Goal: Information Seeking & Learning: Learn about a topic

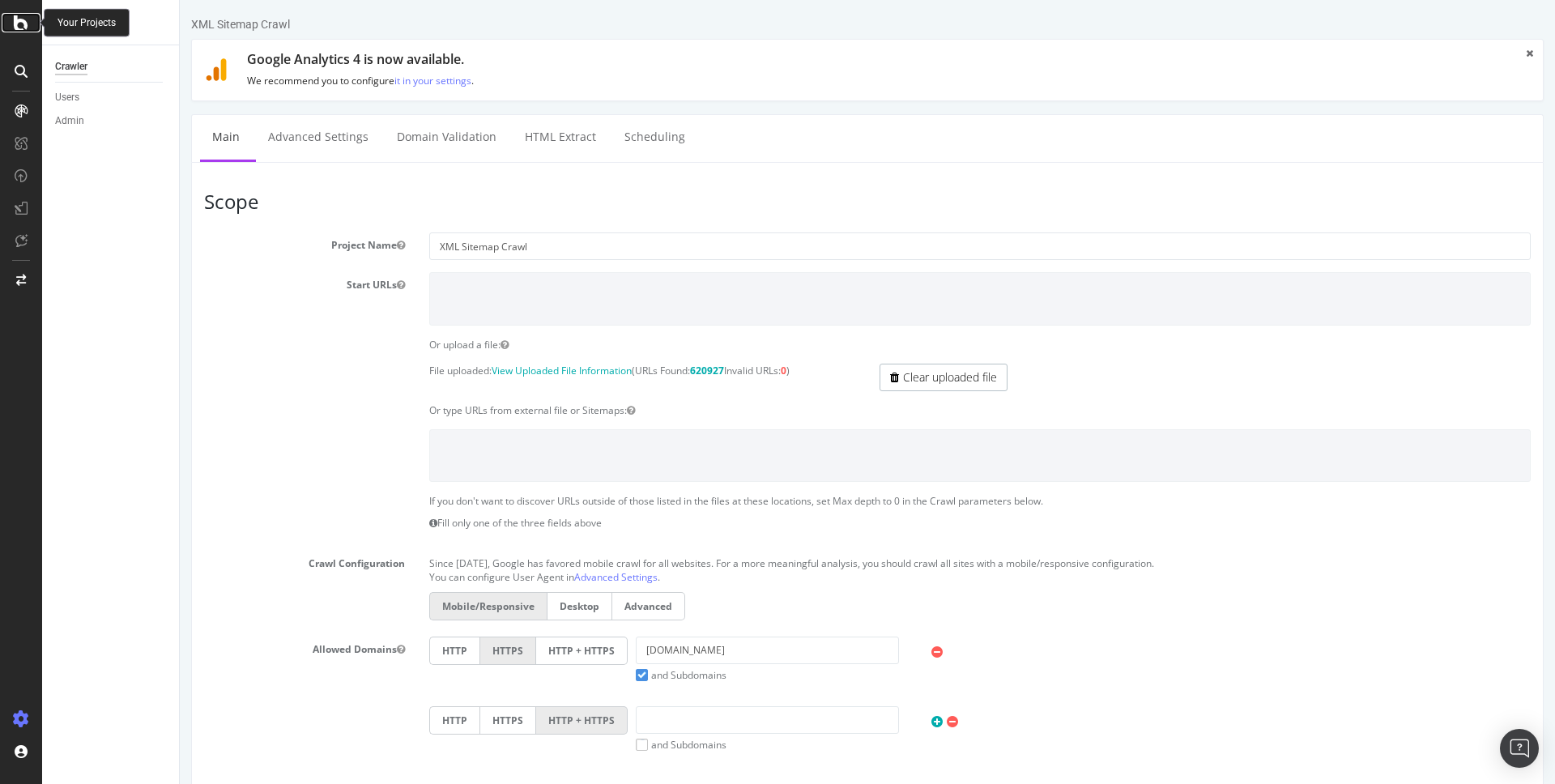
click at [25, 21] on icon at bounding box center [21, 22] width 15 height 20
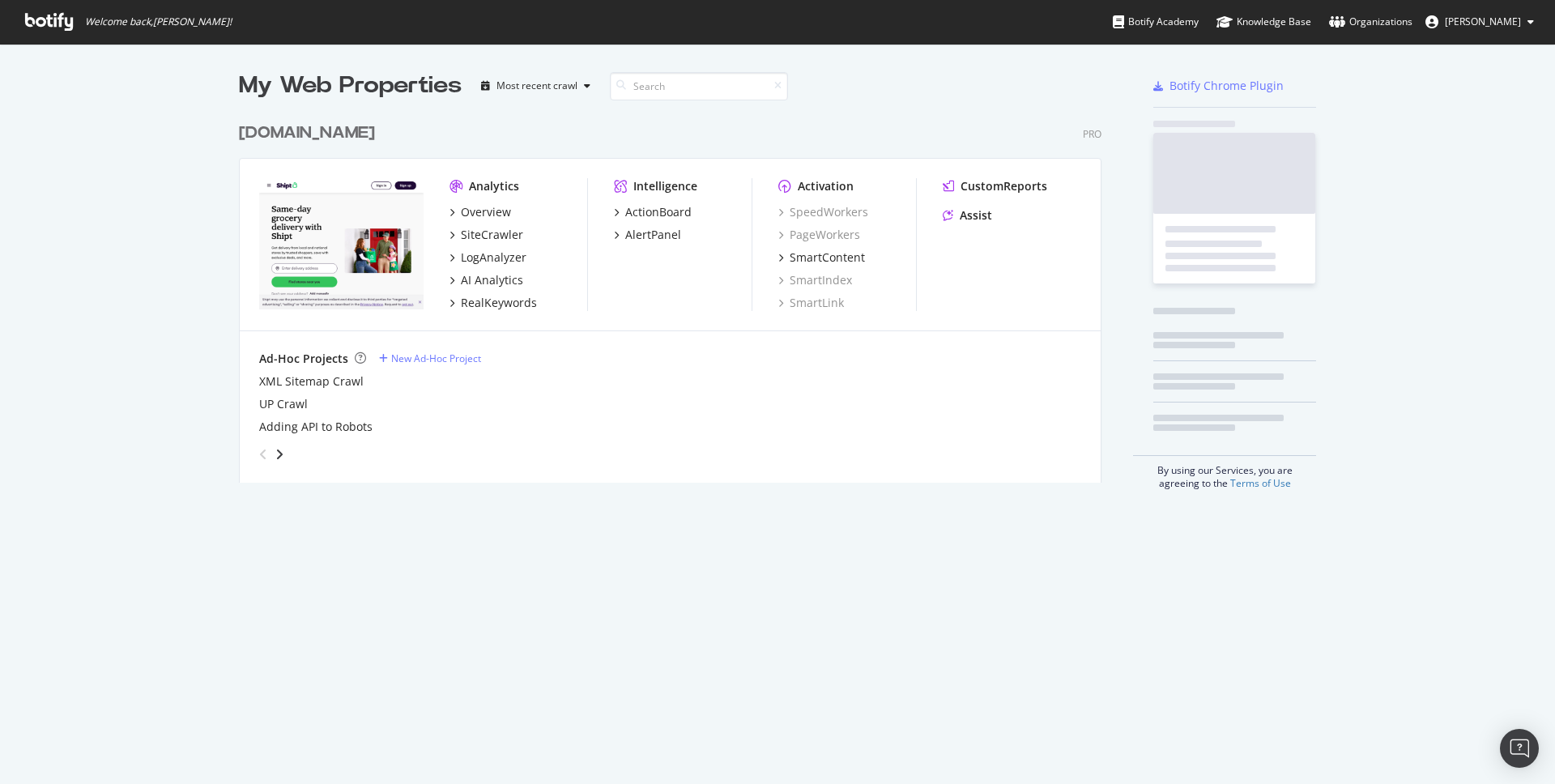
scroll to position [381, 875]
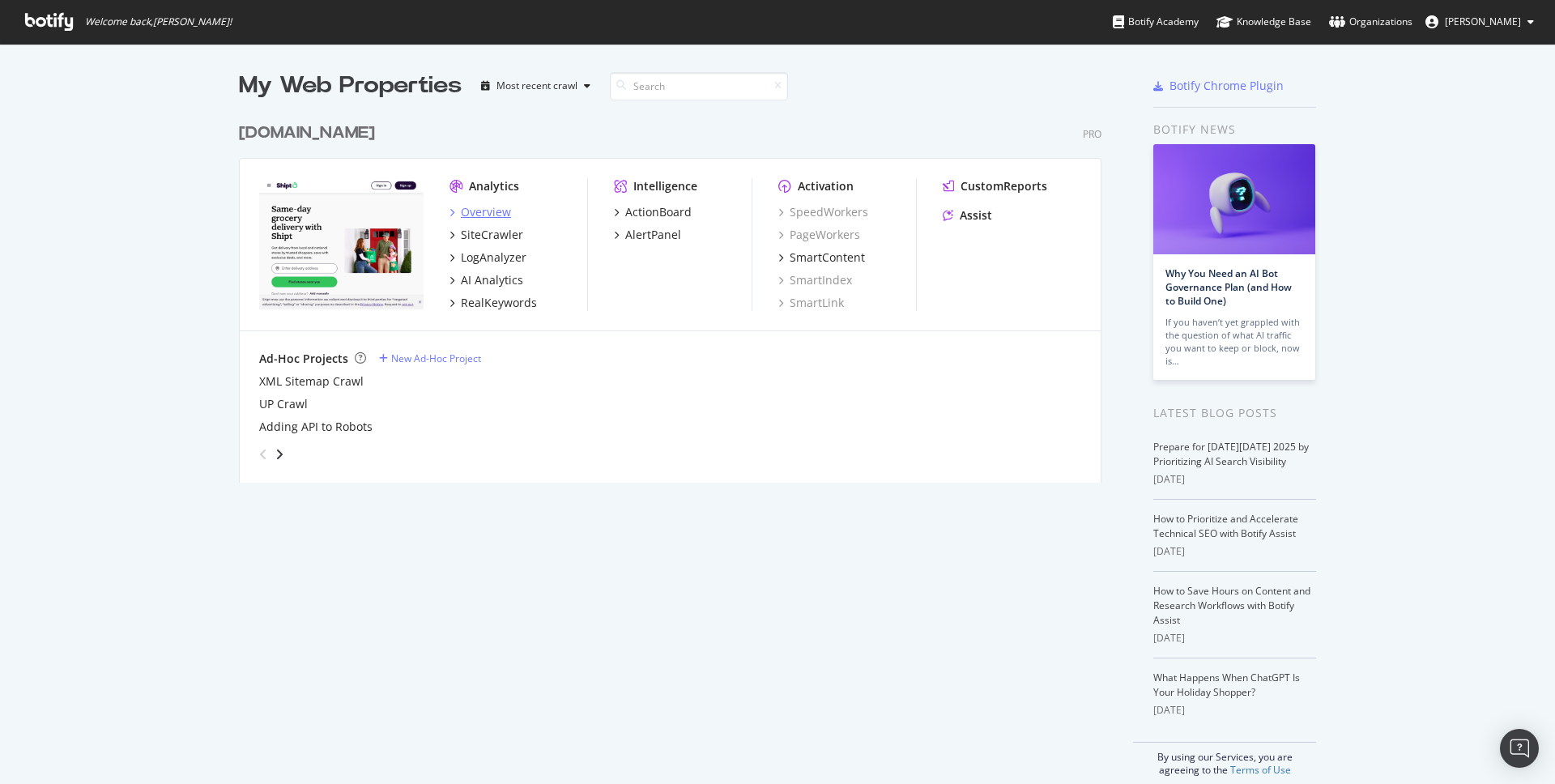
click at [512, 214] on div "Overview" at bounding box center [519, 211] width 138 height 16
click at [496, 215] on div "Overview" at bounding box center [486, 211] width 50 height 16
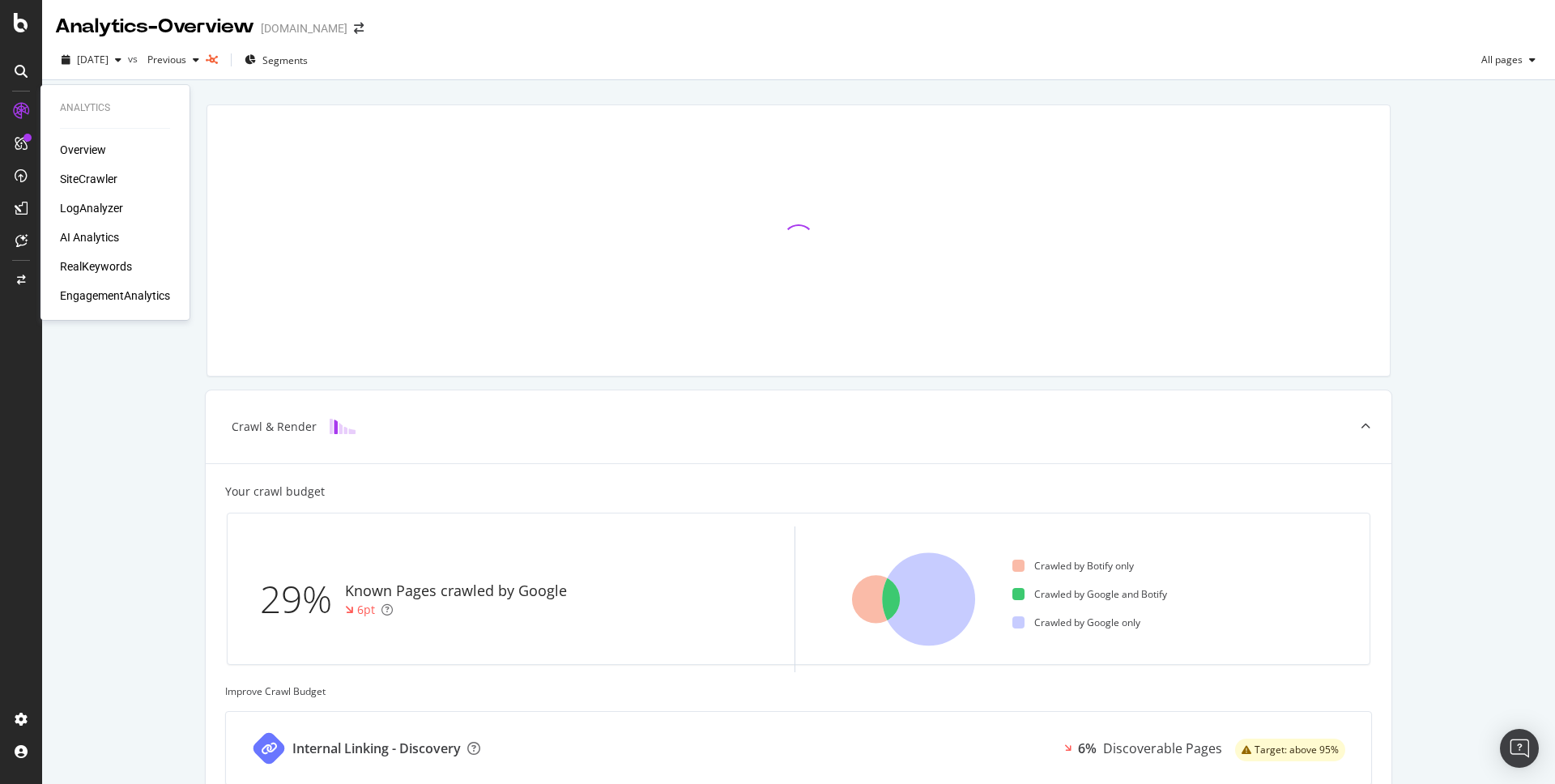
click at [103, 265] on div "RealKeywords" at bounding box center [95, 266] width 72 height 16
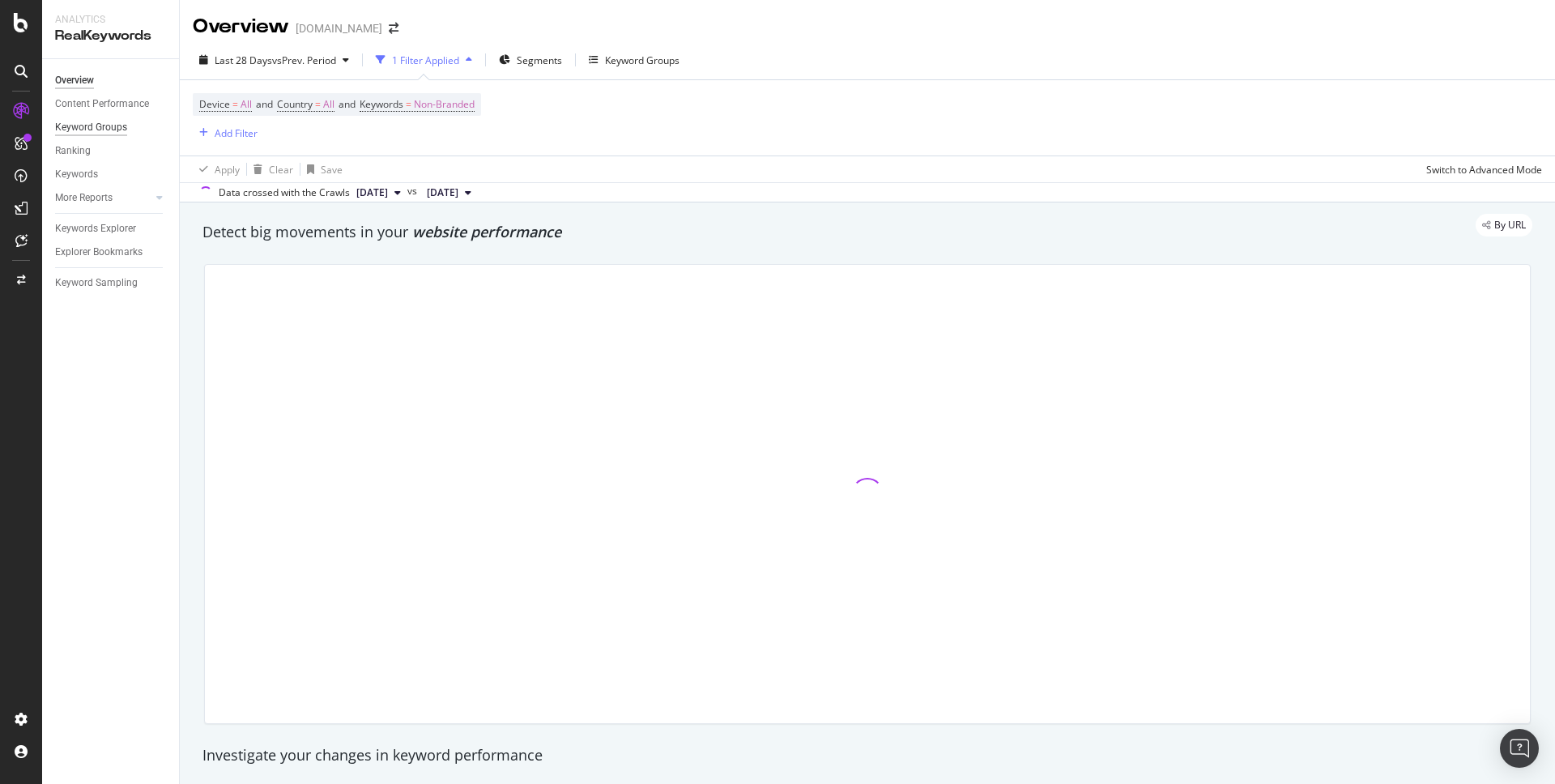
click at [100, 126] on div "Keyword Groups" at bounding box center [90, 128] width 72 height 17
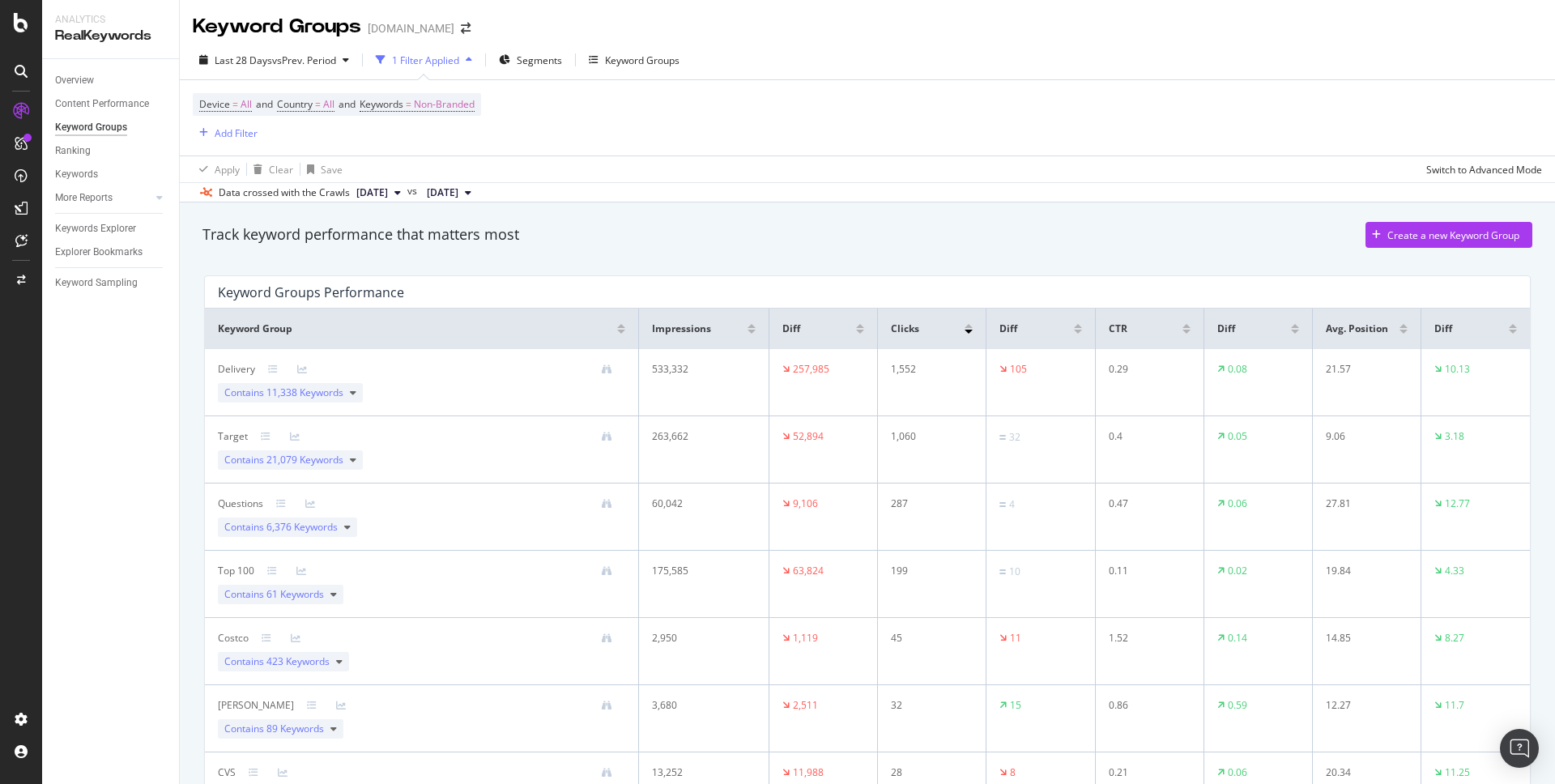
click at [658, 138] on div "Device = All and Country = All and Keywords = Non-Branded Add Filter" at bounding box center [867, 117] width 1349 height 75
click at [78, 153] on div "Overview" at bounding box center [83, 149] width 47 height 16
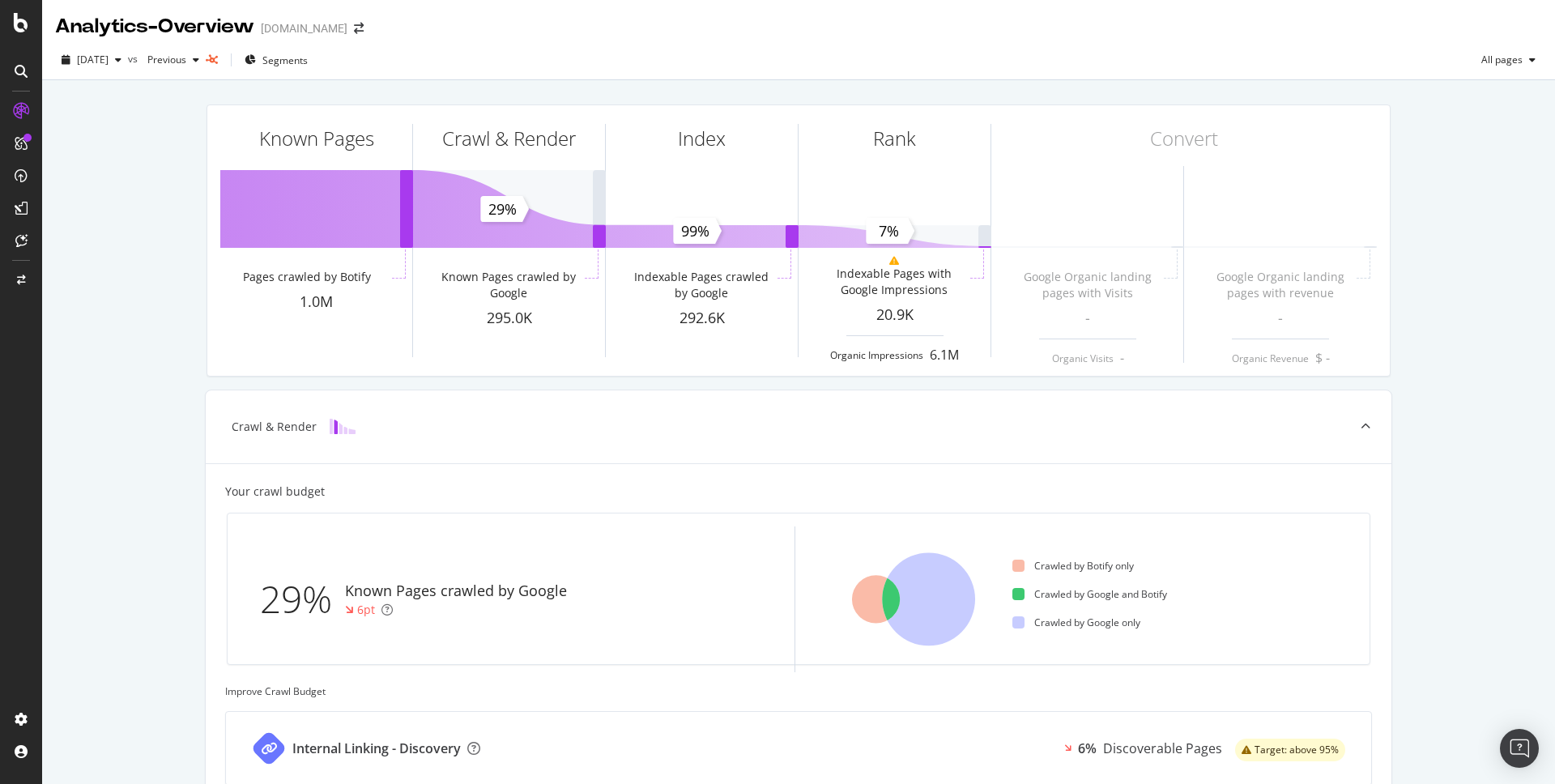
click at [21, 211] on icon at bounding box center [21, 209] width 13 height 13
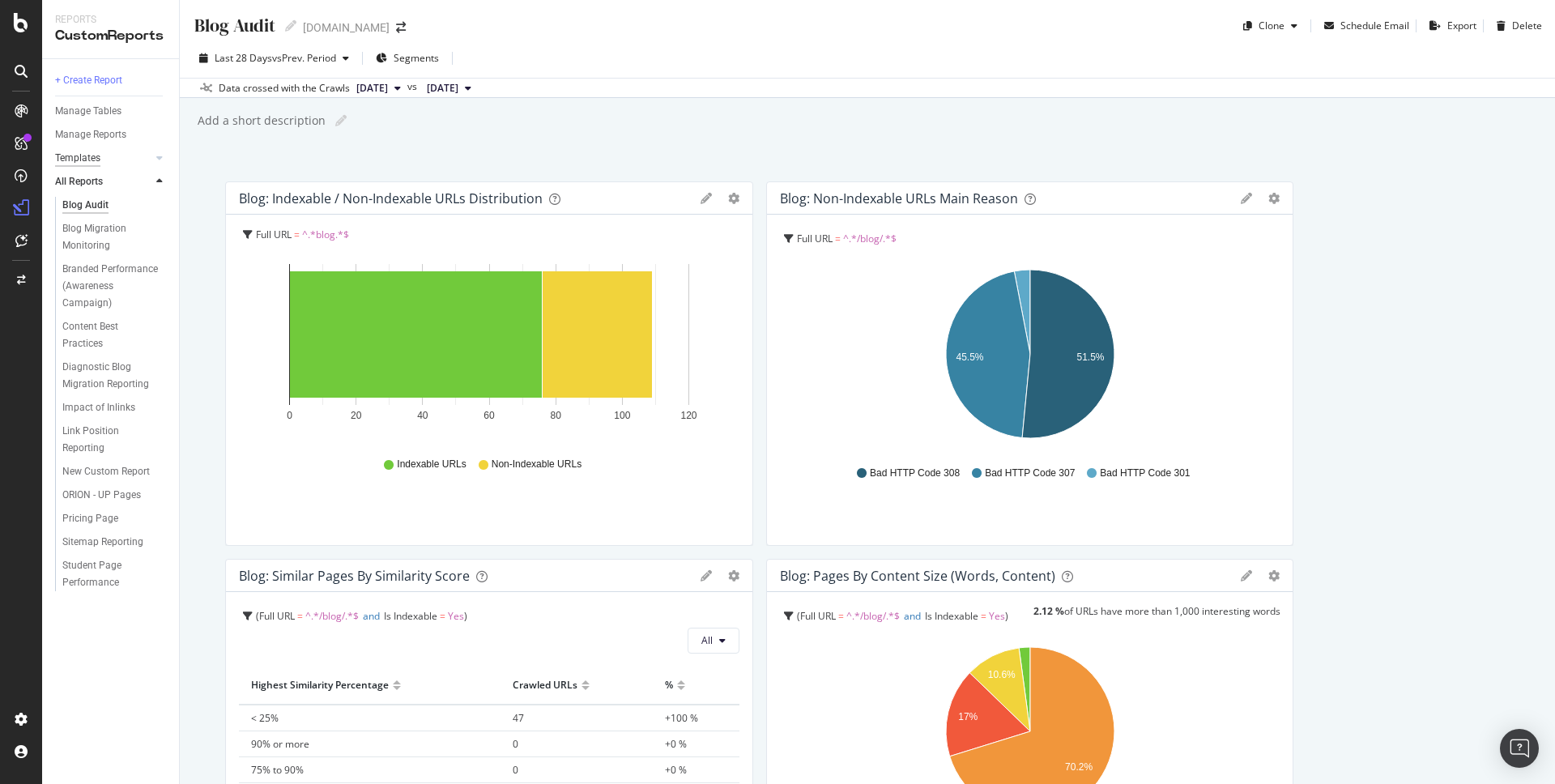
click at [97, 157] on div "Templates" at bounding box center [77, 158] width 46 height 17
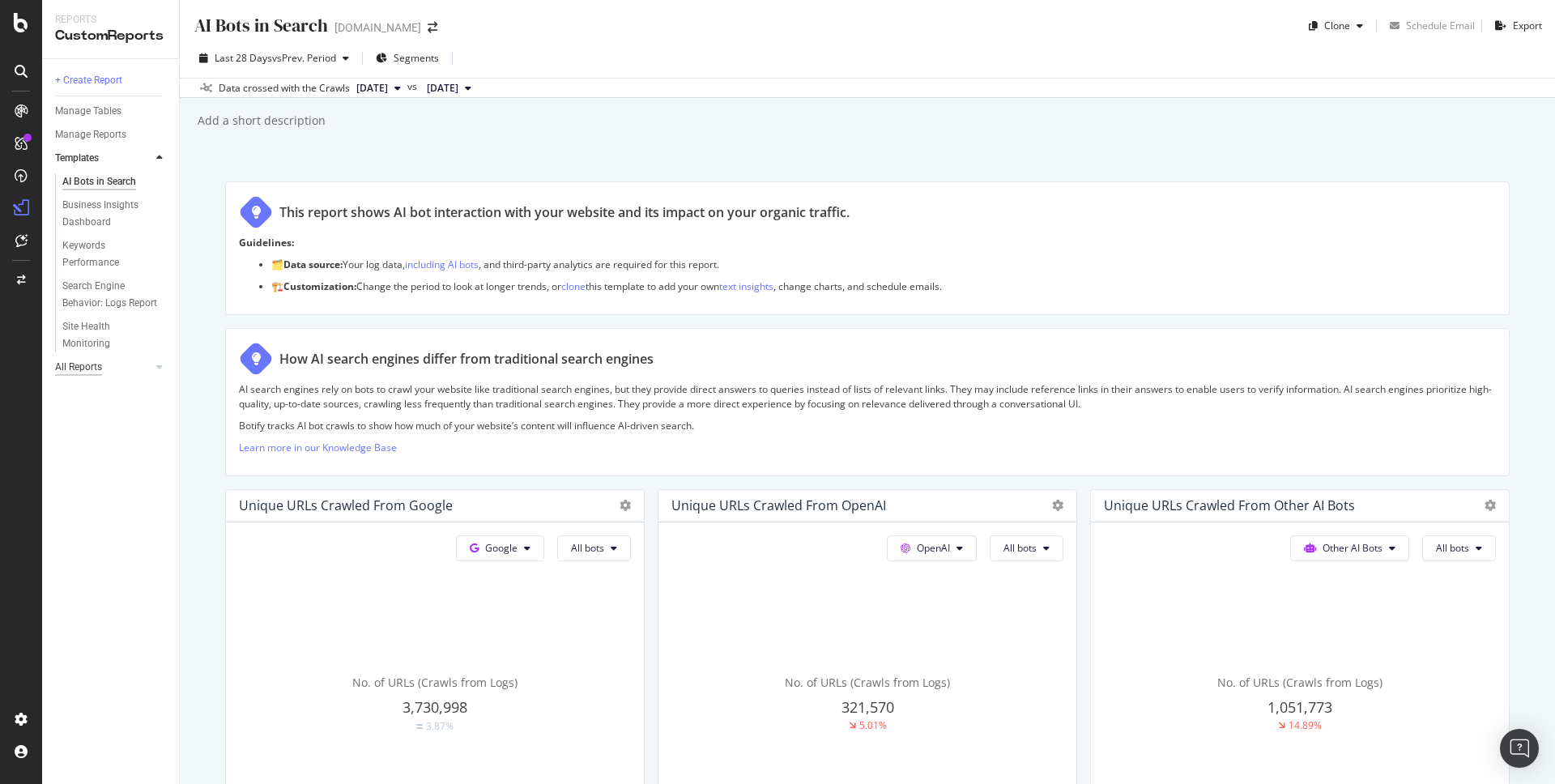
click at [100, 370] on div "All Reports" at bounding box center [78, 367] width 47 height 17
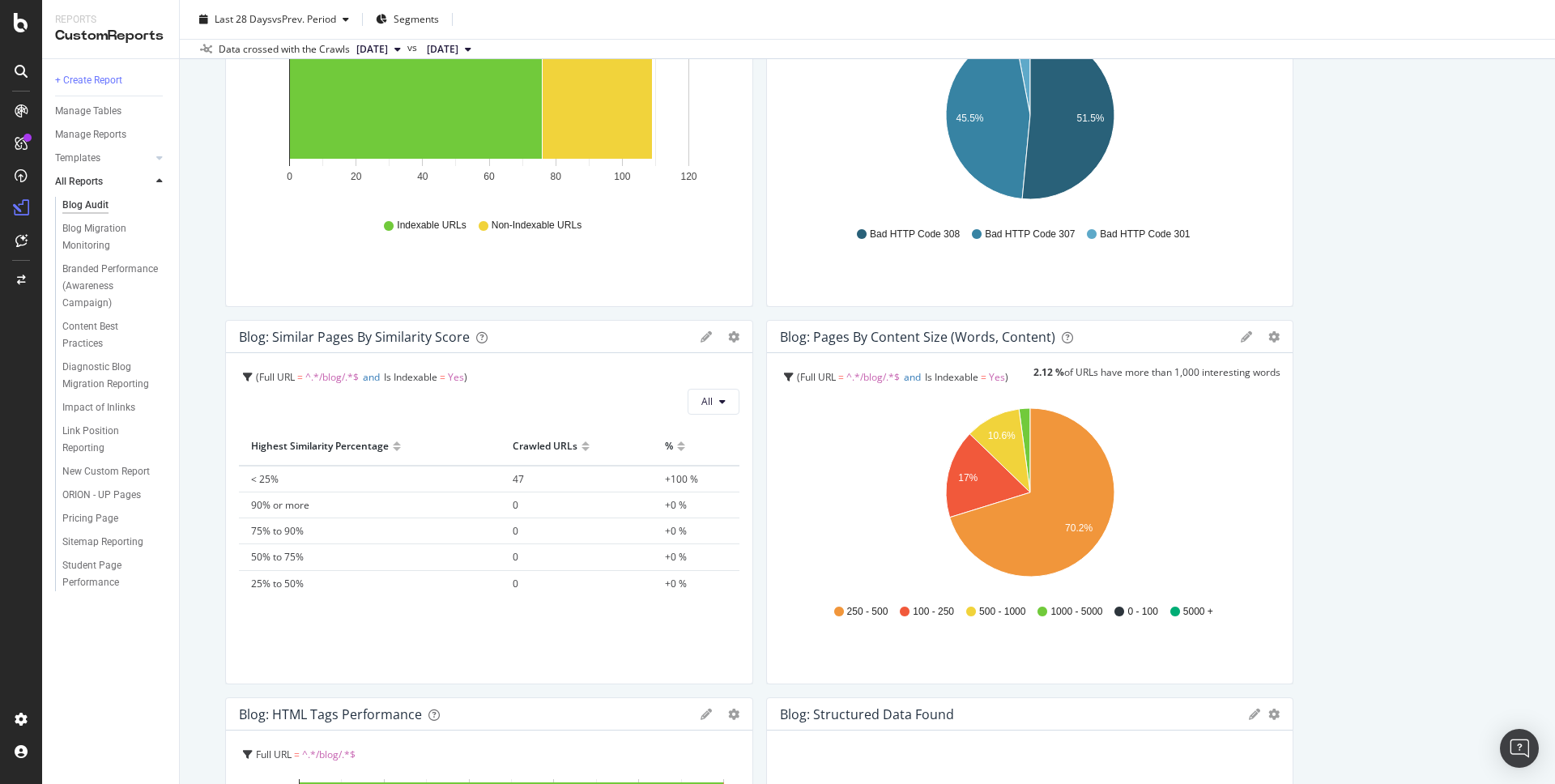
scroll to position [246, 0]
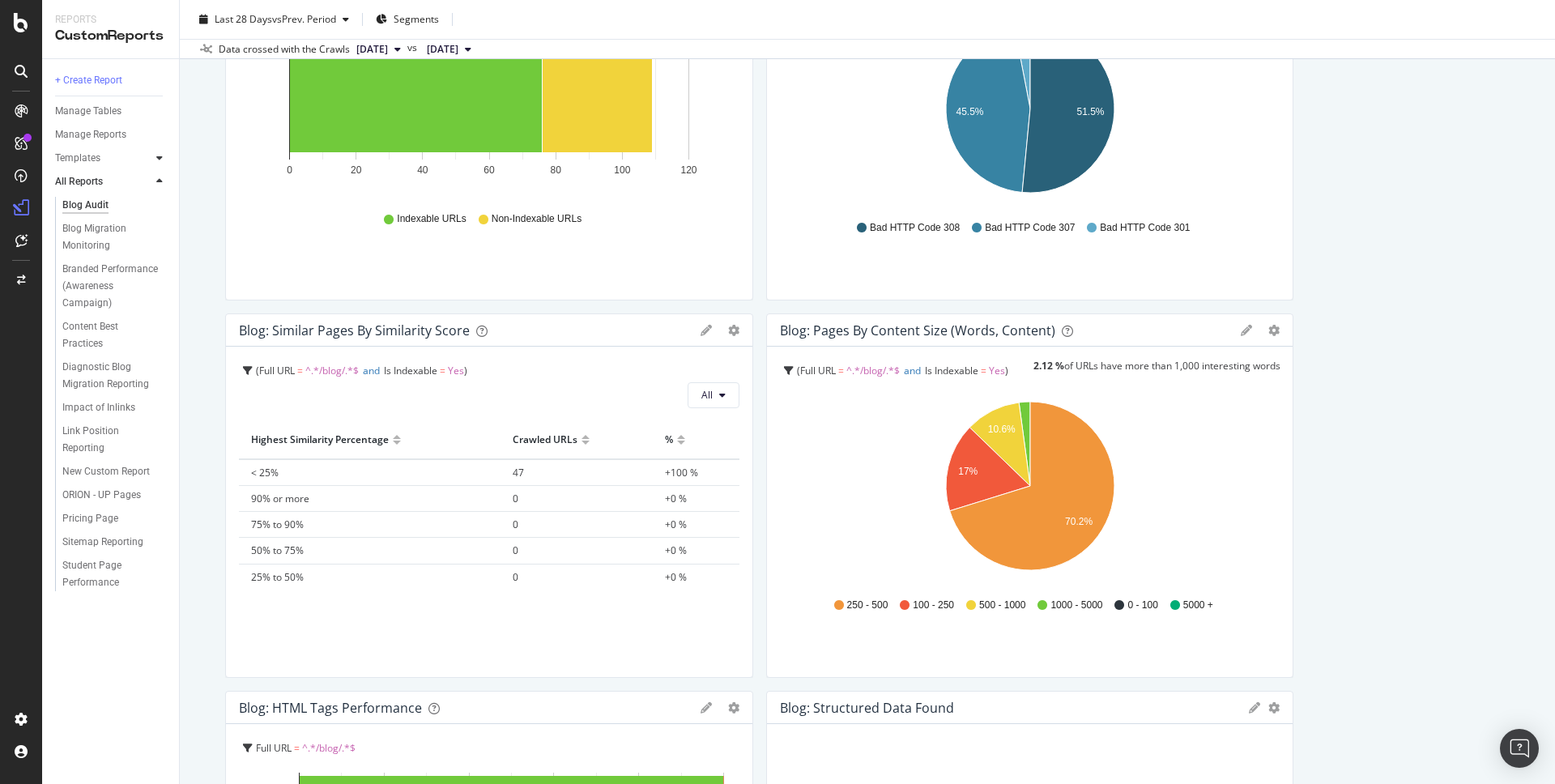
click at [162, 162] on icon at bounding box center [159, 157] width 7 height 9
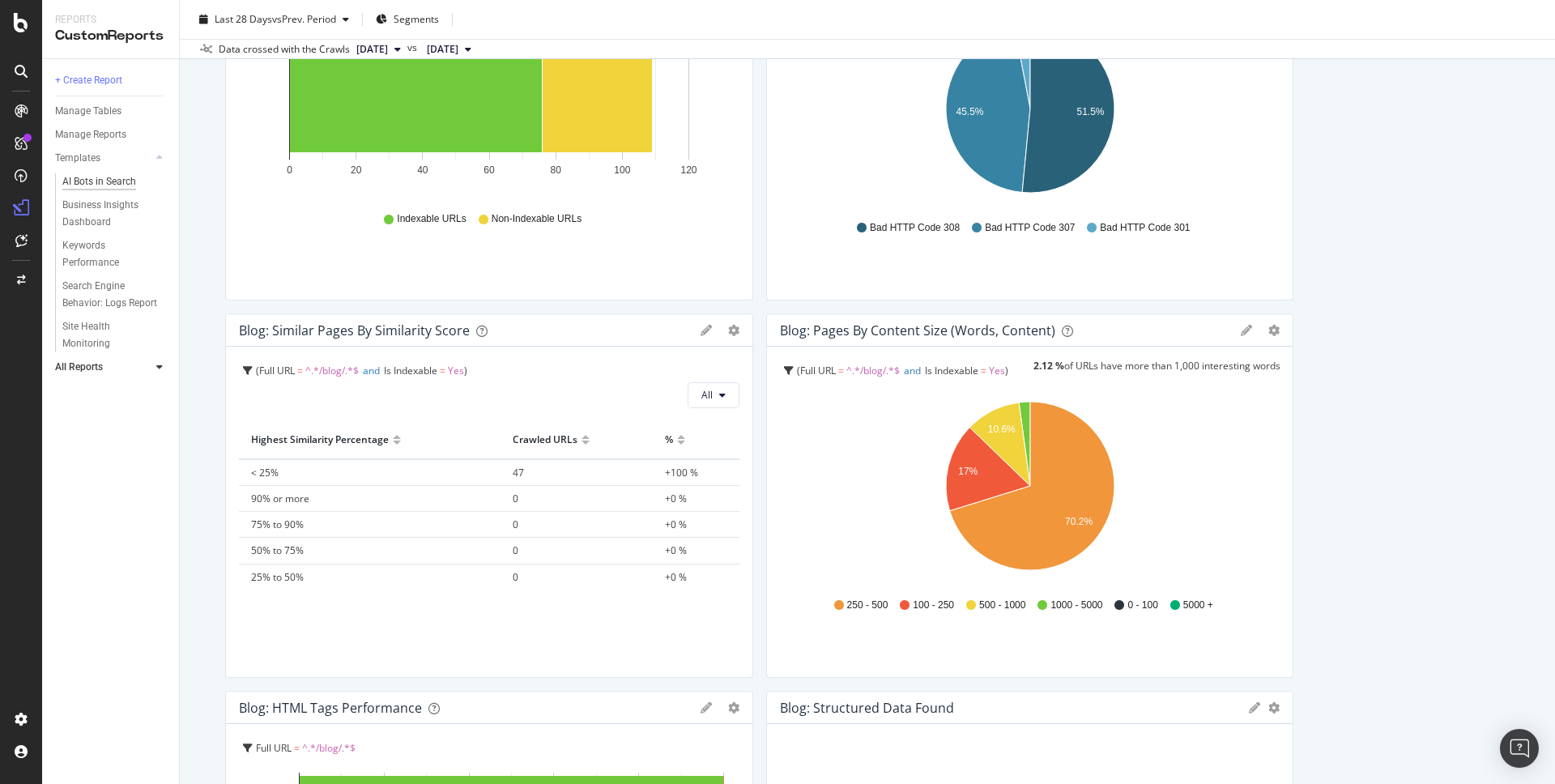
click at [115, 181] on div "AI Bots in Search" at bounding box center [99, 182] width 74 height 17
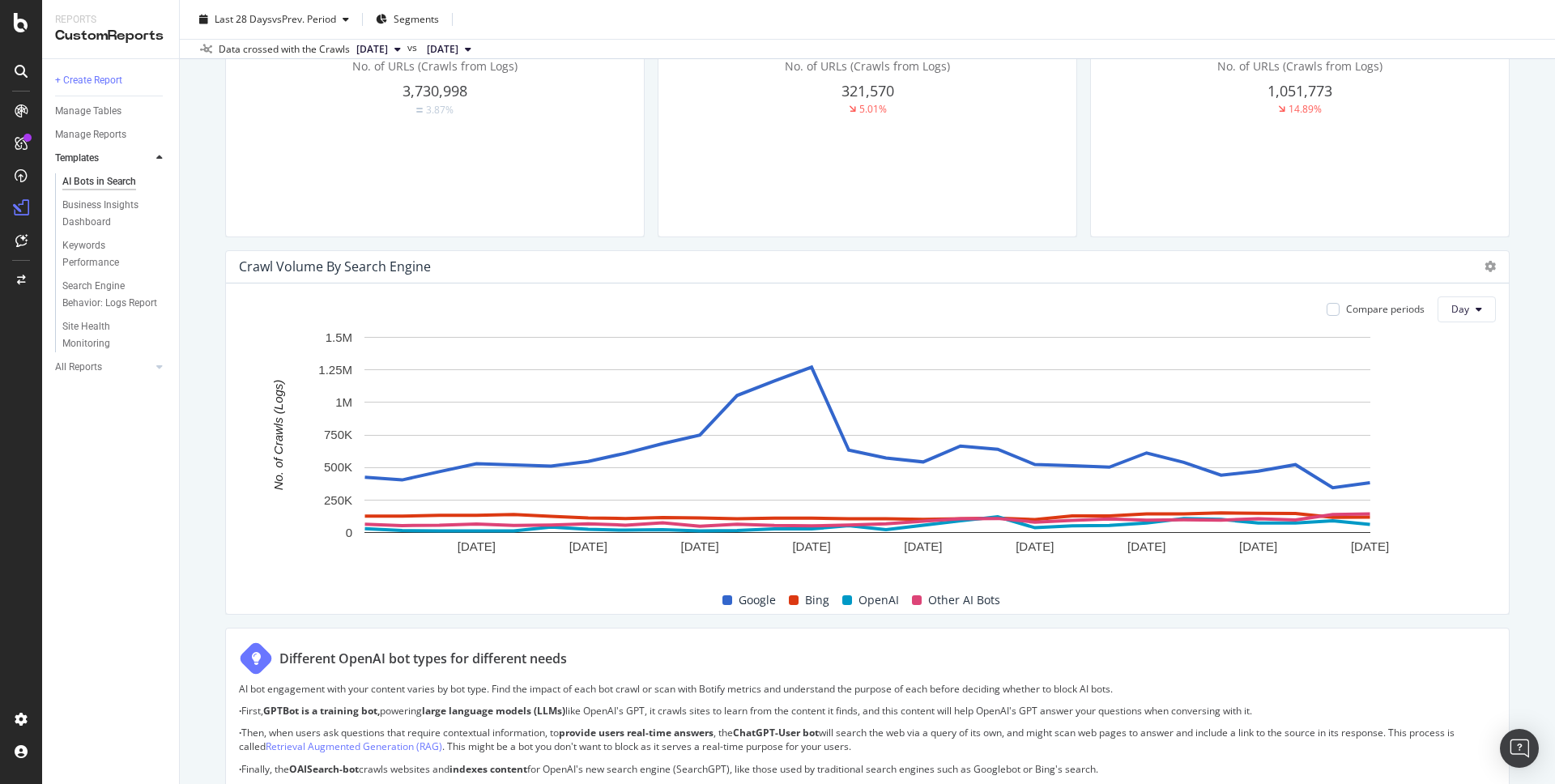
scroll to position [618, 0]
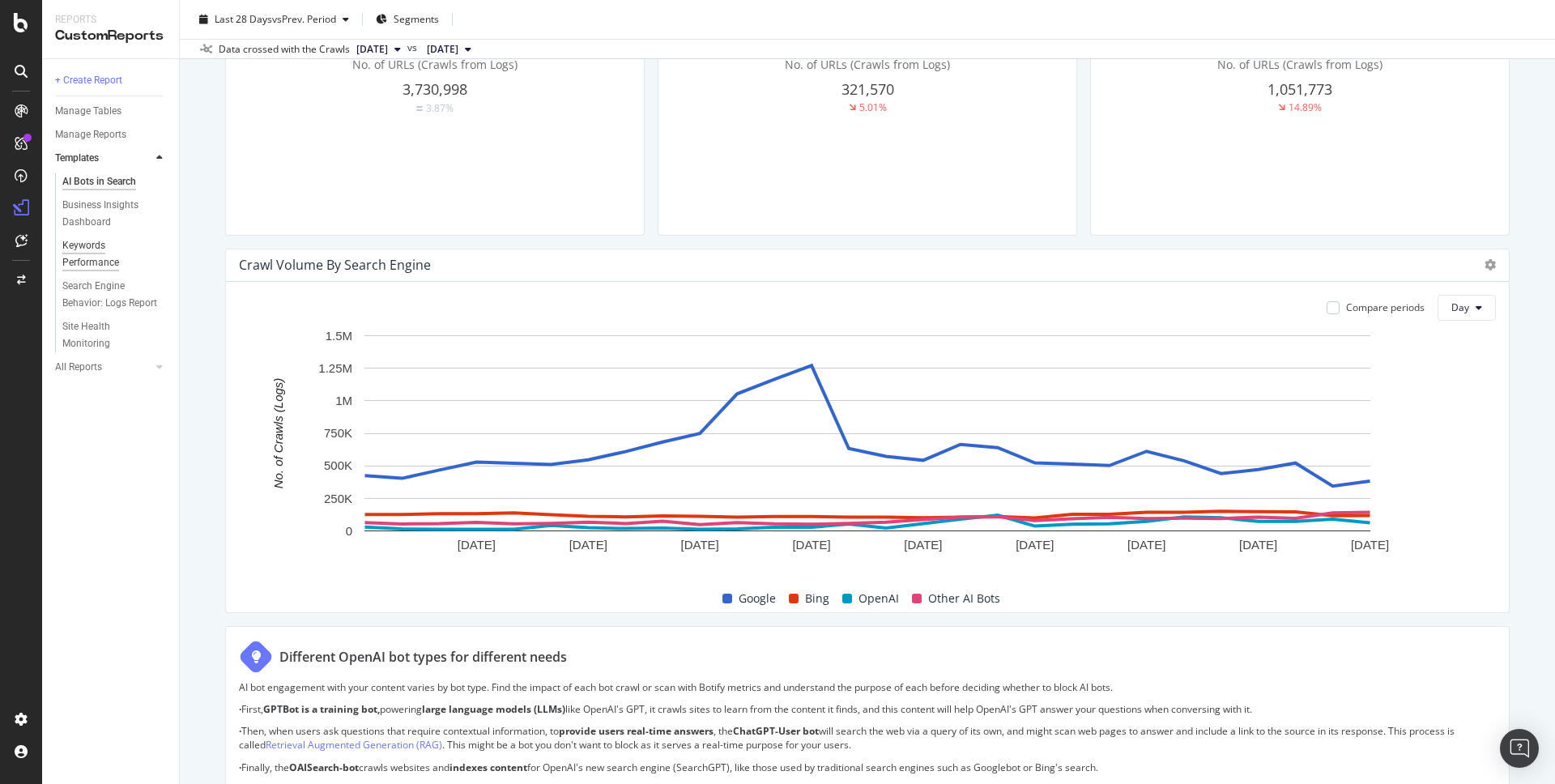
click at [94, 261] on div "Keywords Performance" at bounding box center [107, 254] width 90 height 34
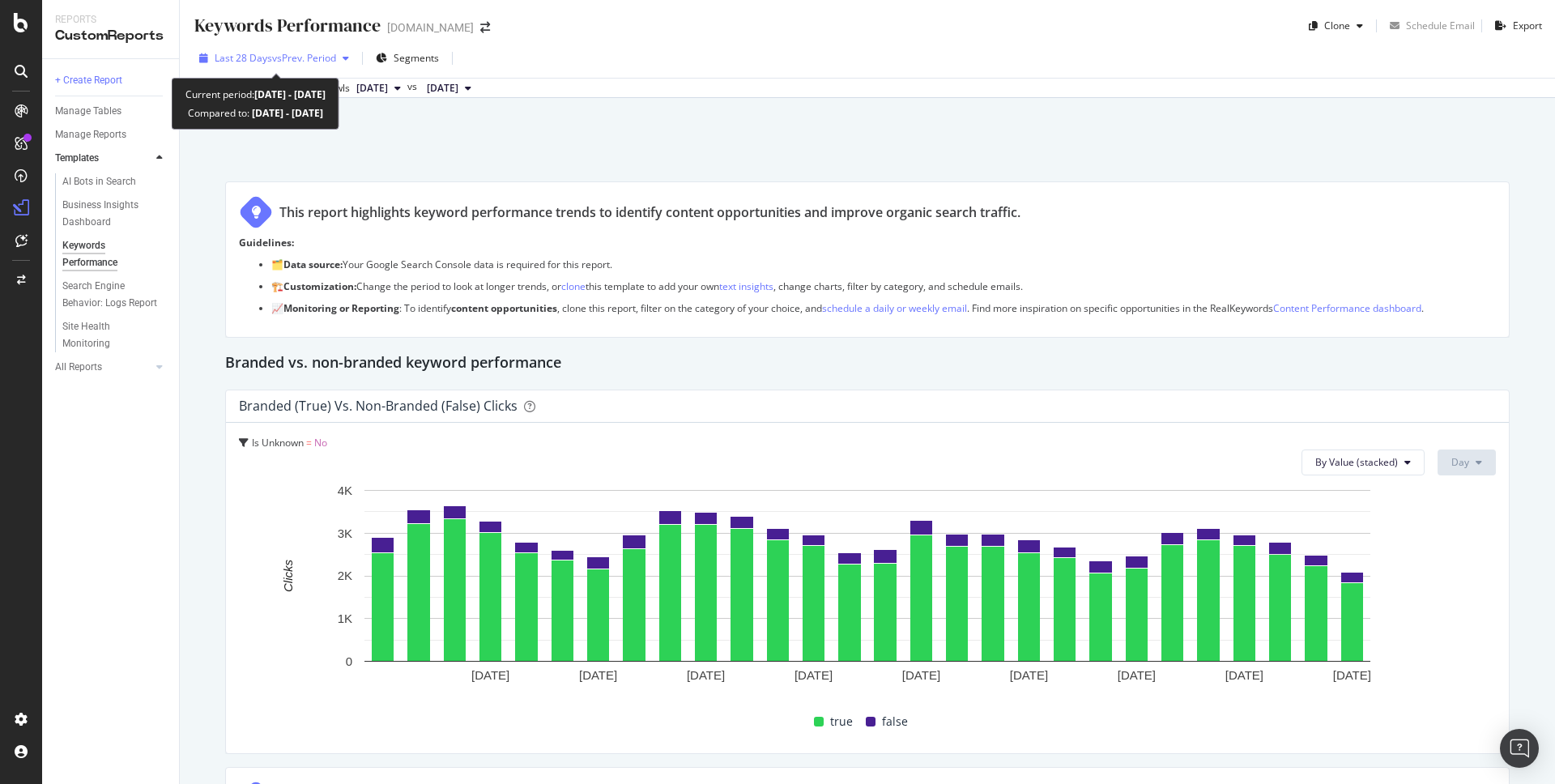
click at [340, 58] on div "button" at bounding box center [345, 58] width 20 height 9
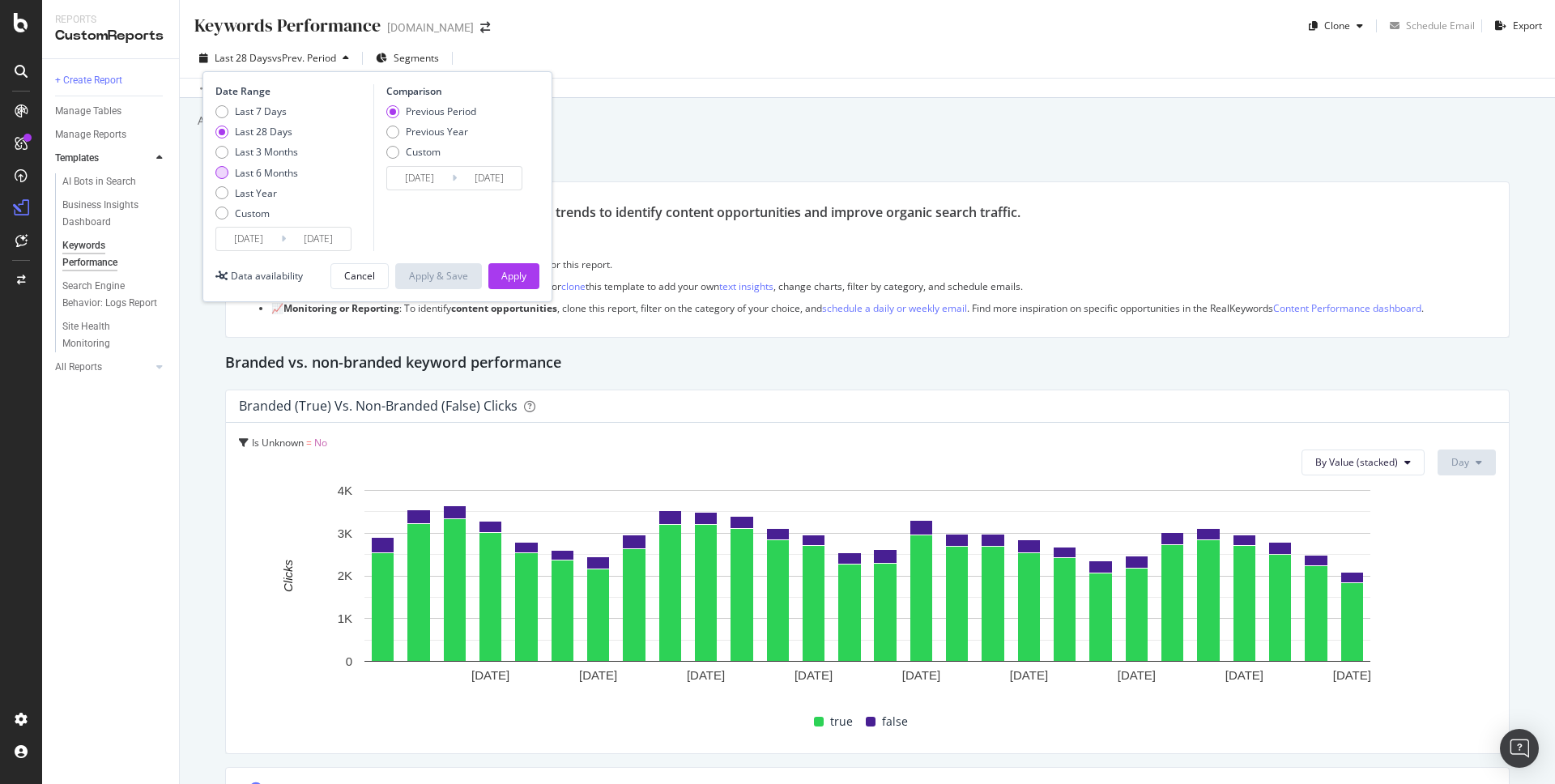
click at [221, 178] on div "Last 6 Months" at bounding box center [222, 172] width 13 height 13
type input "2025/04/05"
type input "2024/10/04"
type input "2025/04/04"
click at [494, 278] on button "Apply" at bounding box center [514, 277] width 51 height 26
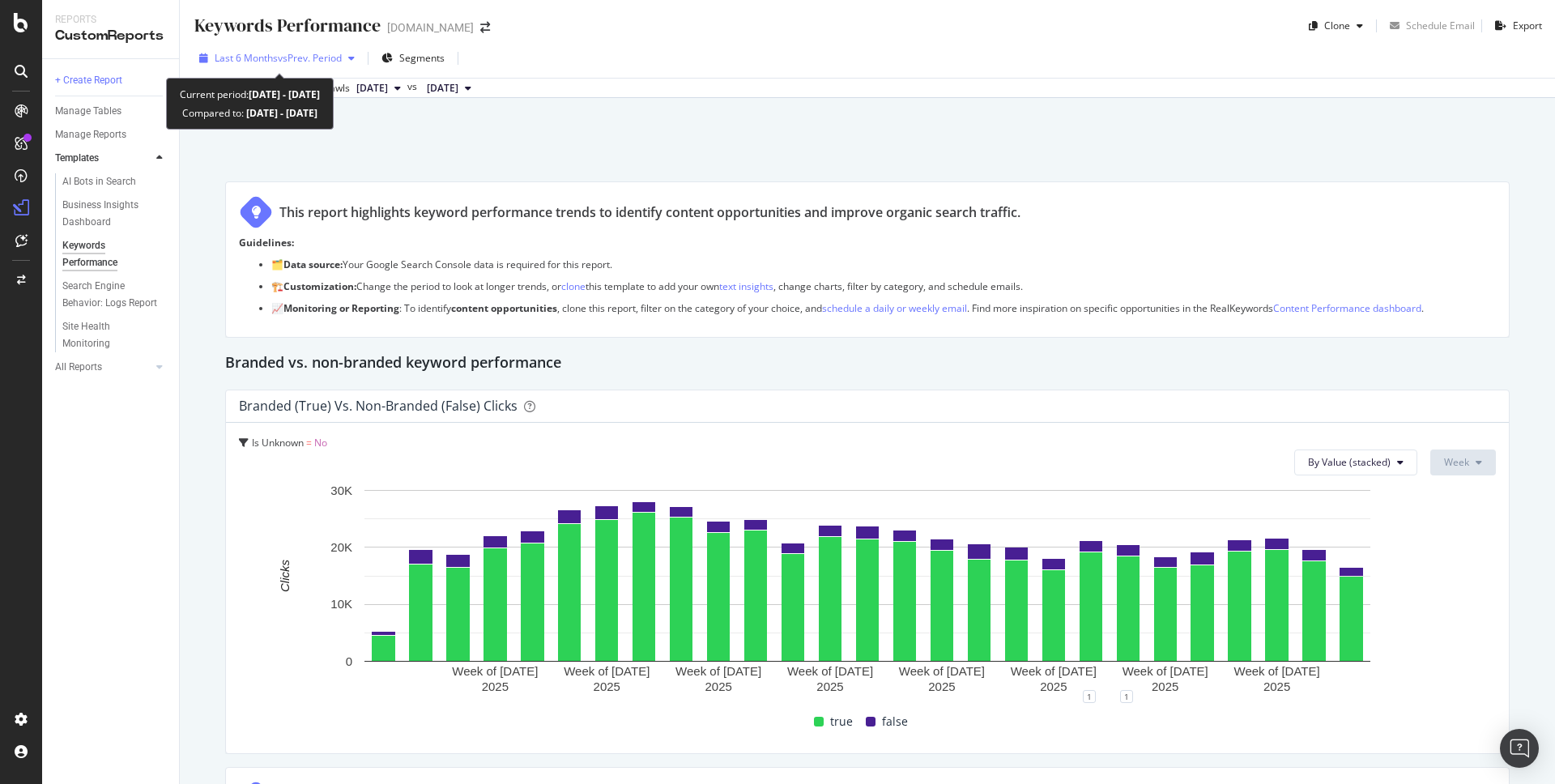
click at [243, 61] on span "Last 6 Months" at bounding box center [247, 58] width 63 height 14
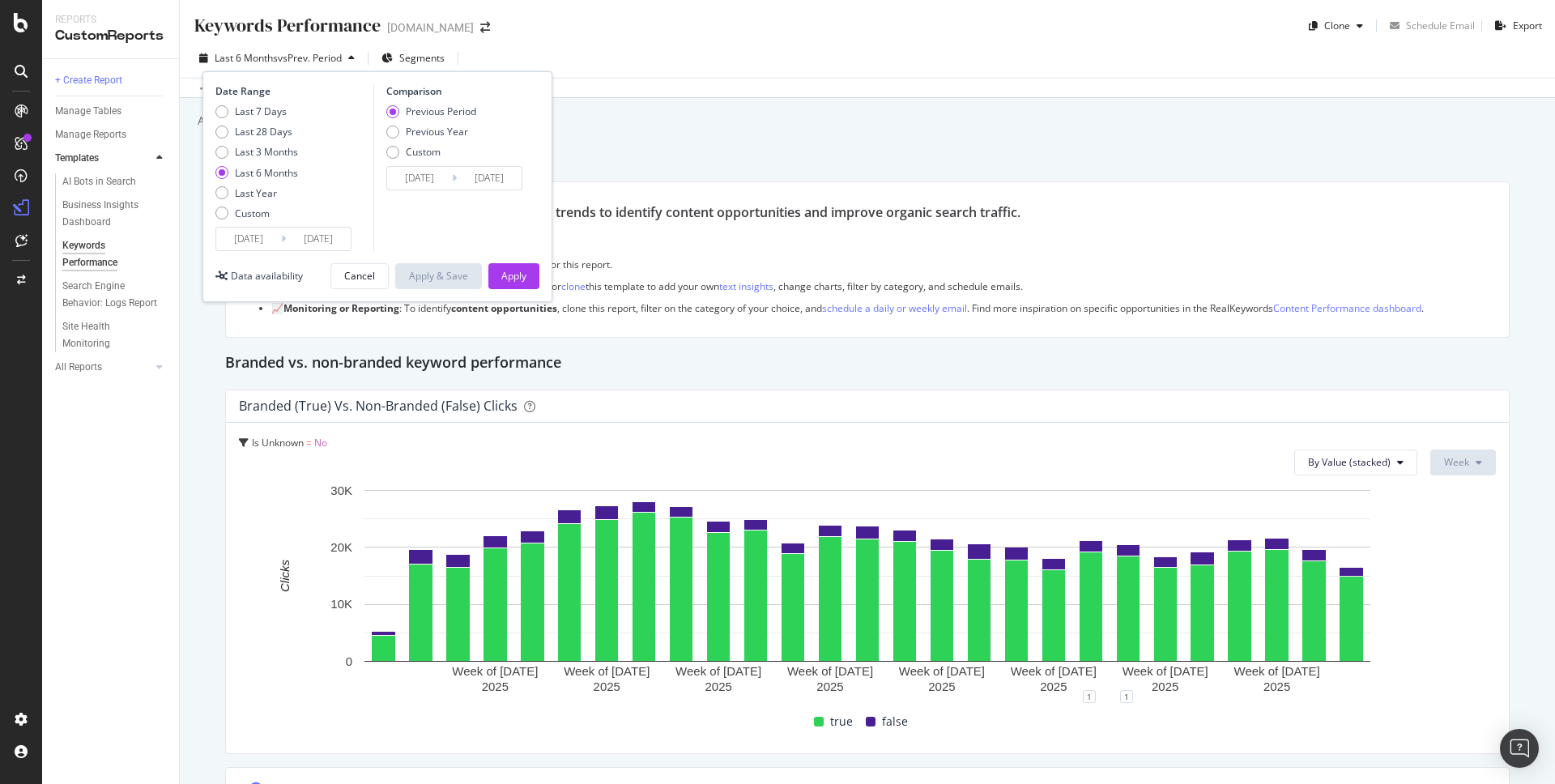
drag, startPoint x: 226, startPoint y: 193, endPoint x: 249, endPoint y: 202, distance: 24.7
click at [226, 193] on div "Last Year" at bounding box center [222, 193] width 13 height 13
type input "2024/10/05"
type input "2023/10/06"
type input "2024/10/04"
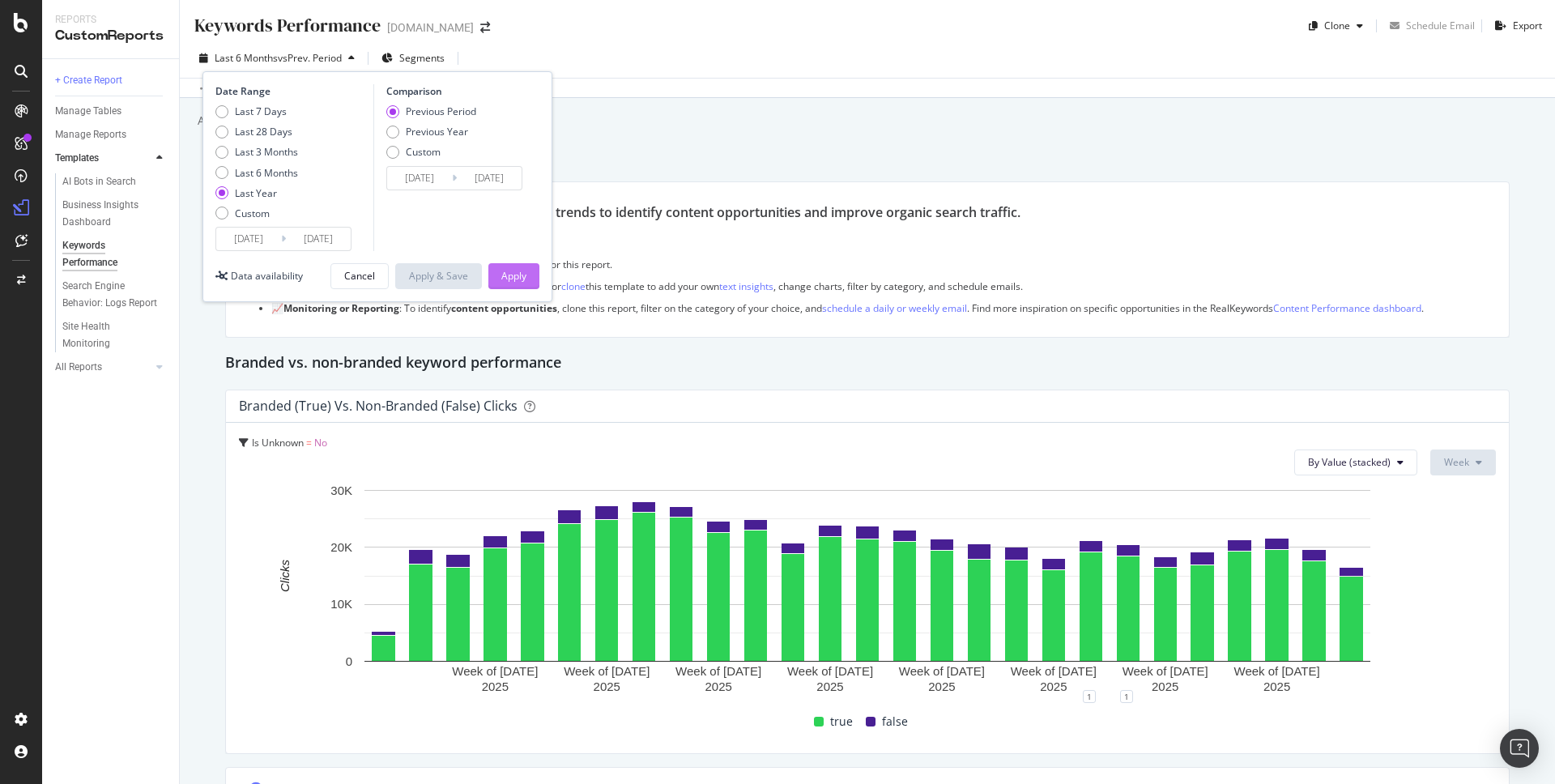
click at [511, 271] on div "Apply" at bounding box center [513, 276] width 25 height 14
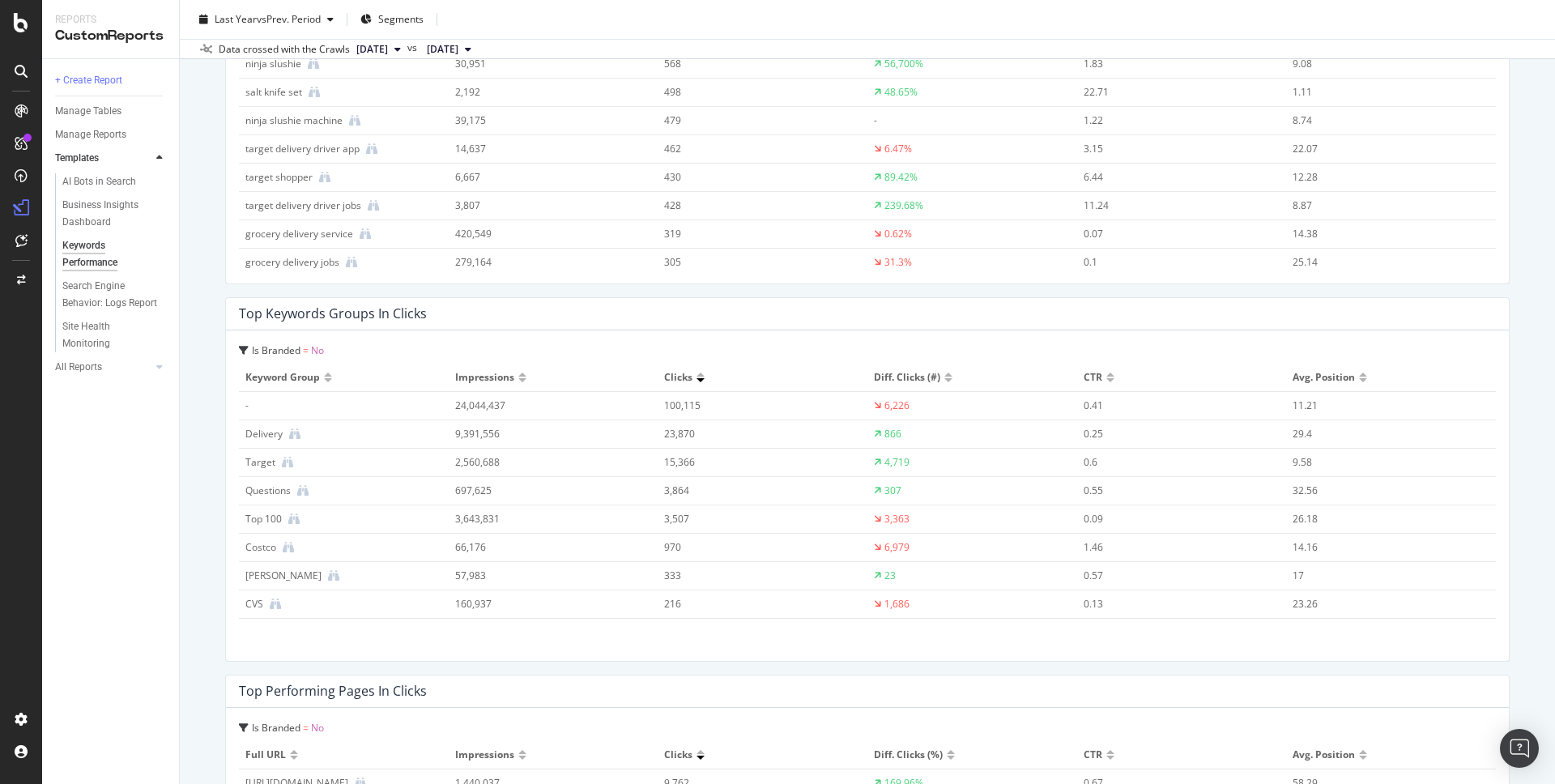
scroll to position [1753, 0]
click at [109, 182] on div "AI Bots in Search" at bounding box center [99, 182] width 74 height 17
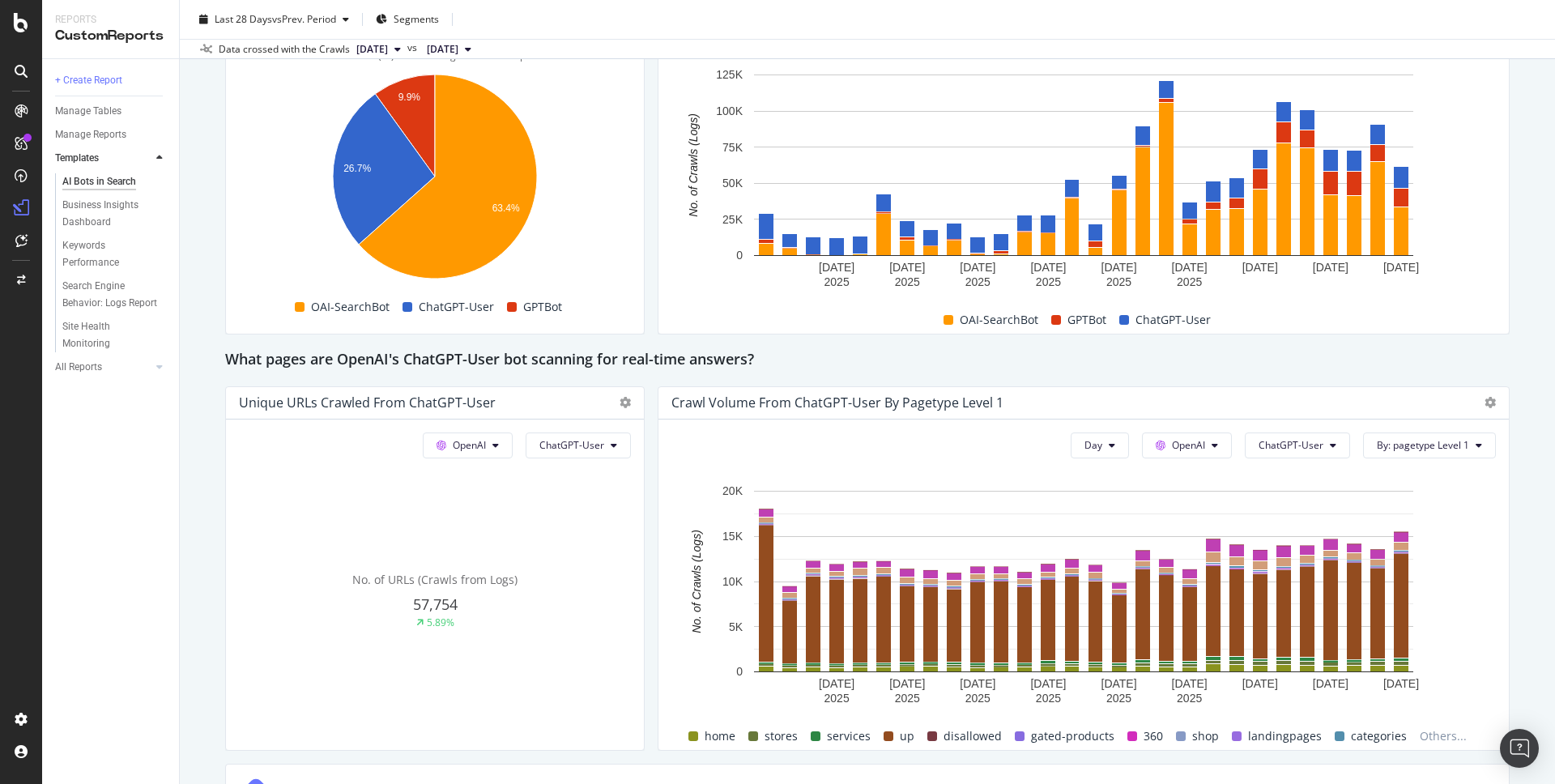
scroll to position [1519, 0]
click at [383, 183] on icon "A chart." at bounding box center [385, 169] width 102 height 151
